Goal: Book appointment/travel/reservation

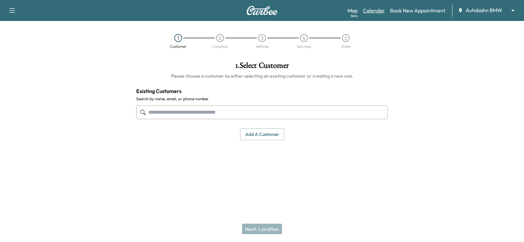
click at [370, 9] on link "Calendar" at bounding box center [374, 11] width 22 height 8
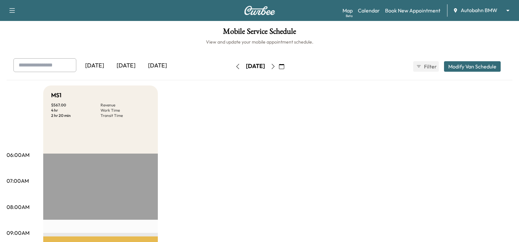
click at [169, 69] on div "[DATE]" at bounding box center [157, 65] width 31 height 15
click at [279, 65] on button "button" at bounding box center [273, 66] width 11 height 10
click at [276, 65] on icon "button" at bounding box center [272, 66] width 5 height 5
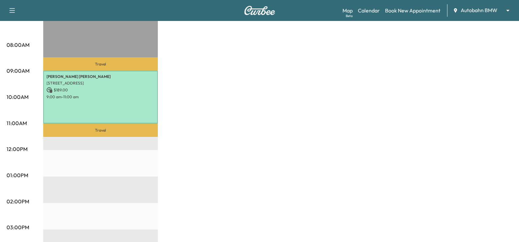
scroll to position [164, 0]
